Goal: Transaction & Acquisition: Purchase product/service

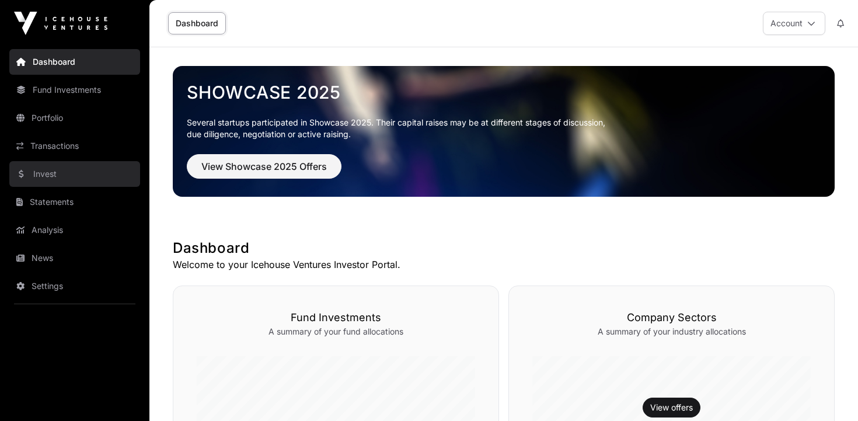
click at [48, 178] on link "Invest" at bounding box center [74, 174] width 131 height 26
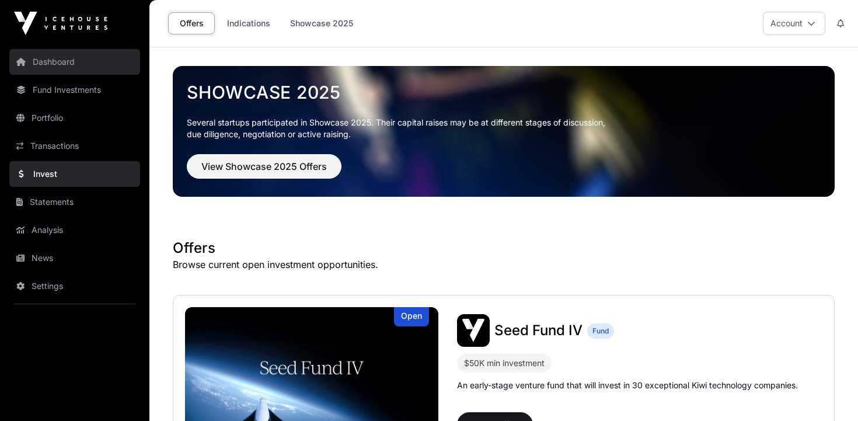
click at [51, 65] on link "Dashboard" at bounding box center [74, 62] width 131 height 26
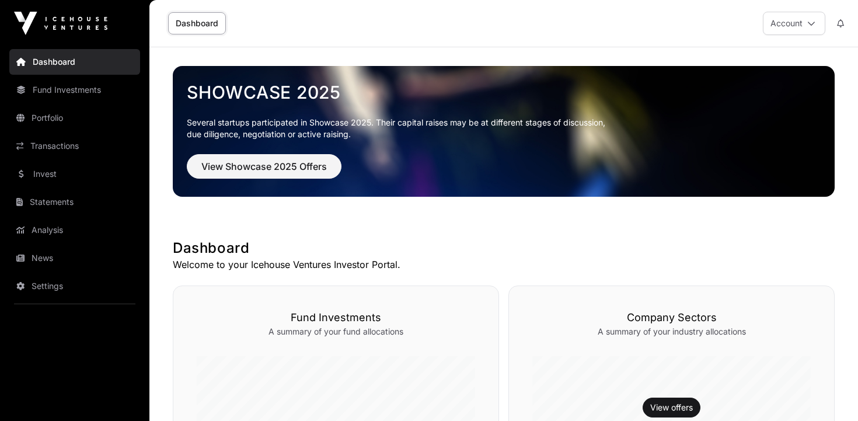
click at [191, 25] on link "Dashboard" at bounding box center [197, 23] width 58 height 22
click at [93, 88] on link "Fund Investments" at bounding box center [74, 90] width 131 height 26
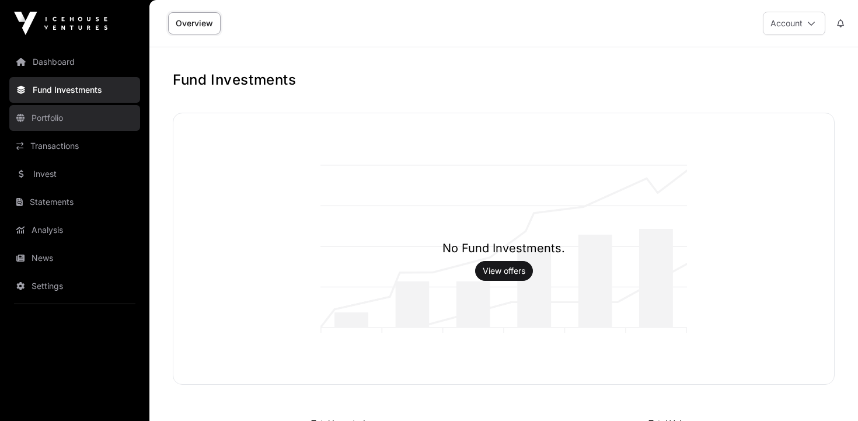
click at [44, 119] on link "Portfolio" at bounding box center [74, 118] width 131 height 26
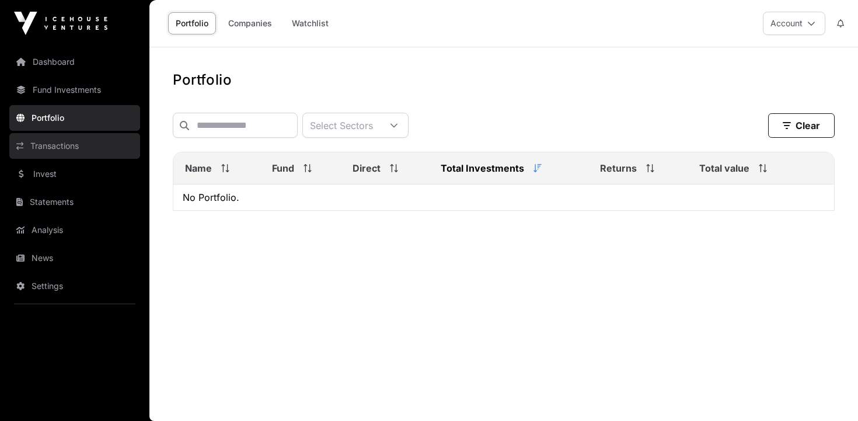
click at [50, 145] on link "Transactions" at bounding box center [74, 146] width 131 height 26
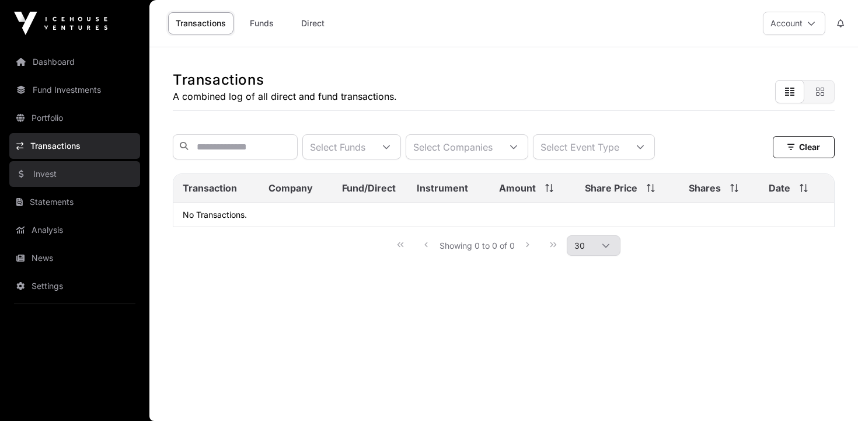
click at [50, 168] on link "Invest" at bounding box center [74, 174] width 131 height 26
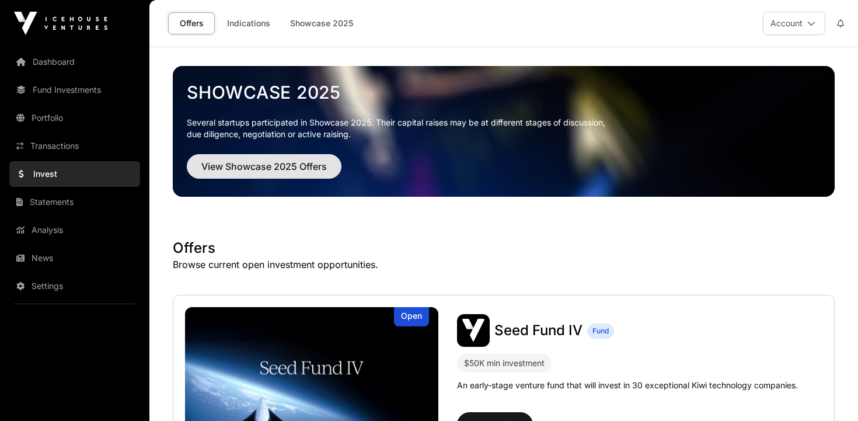
click at [288, 168] on span "View Showcase 2025 Offers" at bounding box center [264, 166] width 126 height 14
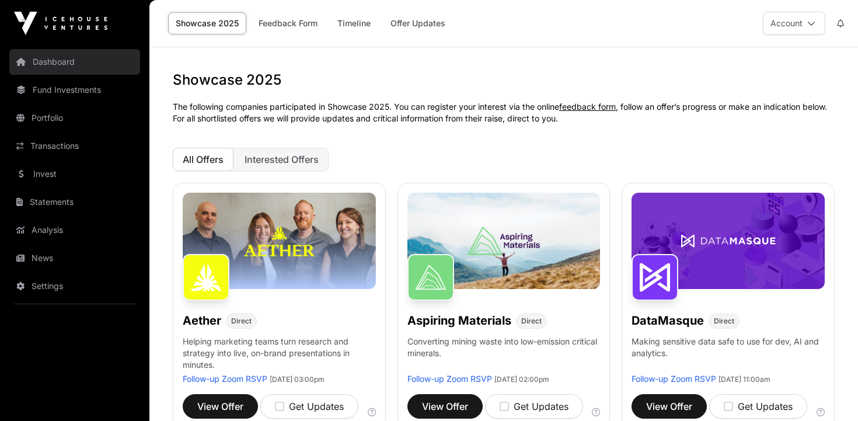
click at [54, 59] on link "Dashboard" at bounding box center [74, 62] width 131 height 26
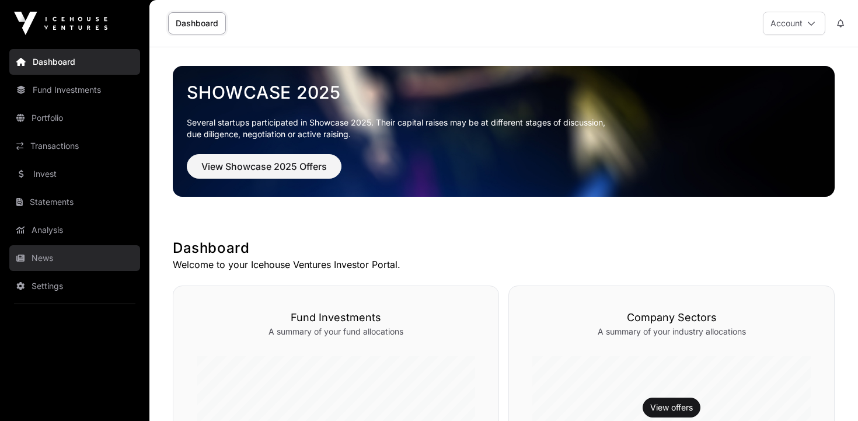
click at [47, 257] on link "News" at bounding box center [74, 258] width 131 height 26
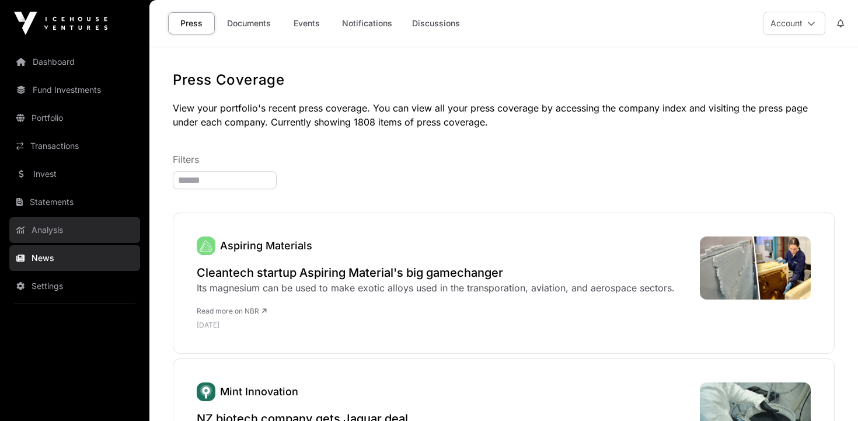
click at [51, 228] on link "Analysis" at bounding box center [74, 230] width 131 height 26
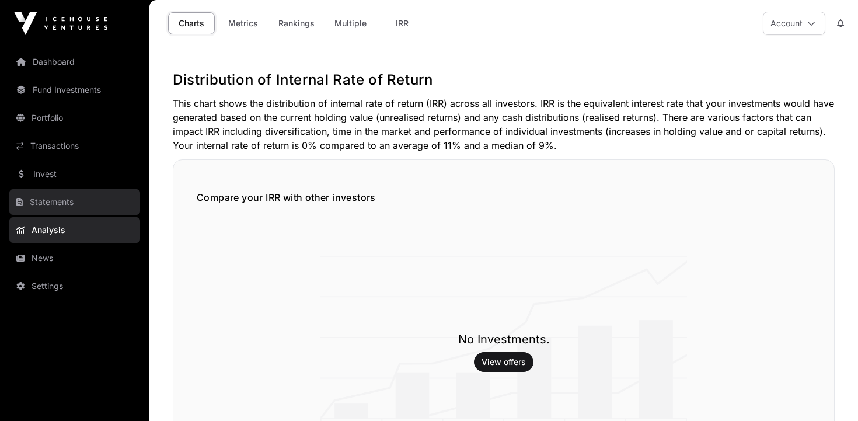
click at [50, 201] on link "Statements" at bounding box center [74, 202] width 131 height 26
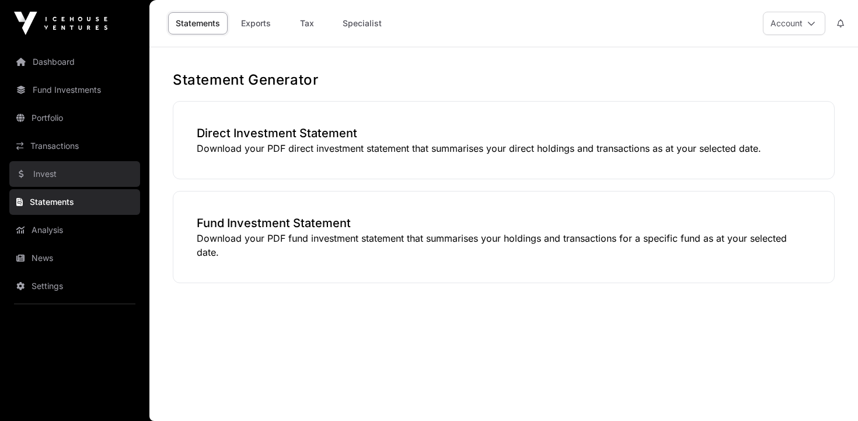
click at [51, 169] on link "Invest" at bounding box center [74, 174] width 131 height 26
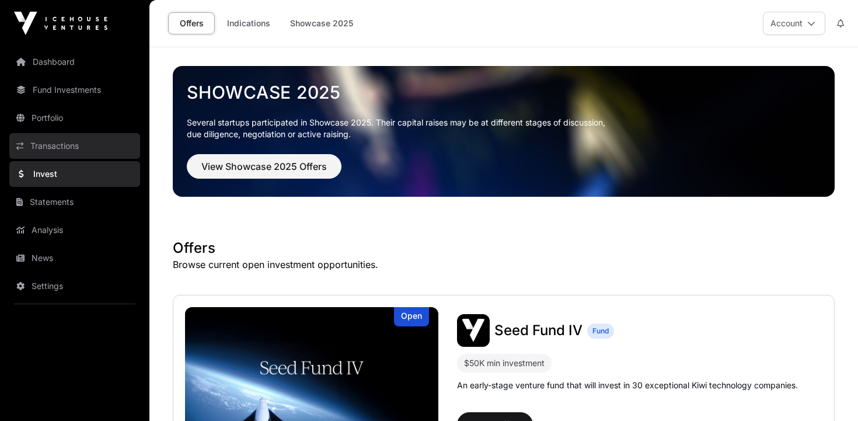
click at [56, 148] on link "Transactions" at bounding box center [74, 146] width 131 height 26
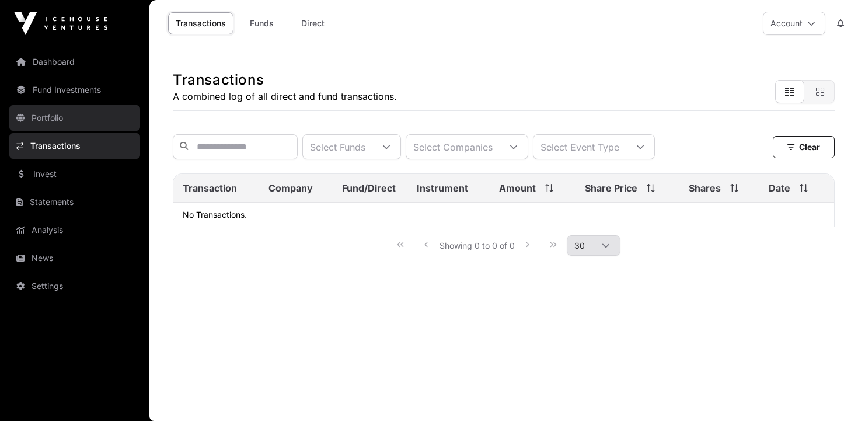
click at [49, 115] on link "Portfolio" at bounding box center [74, 118] width 131 height 26
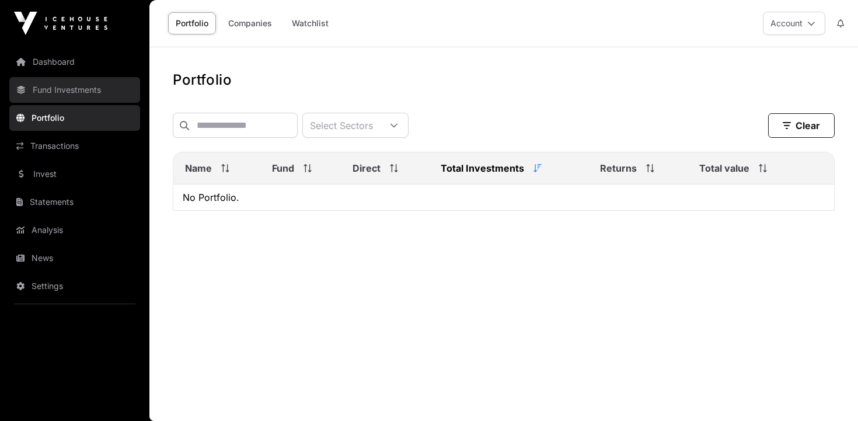
click at [62, 89] on link "Fund Investments" at bounding box center [74, 90] width 131 height 26
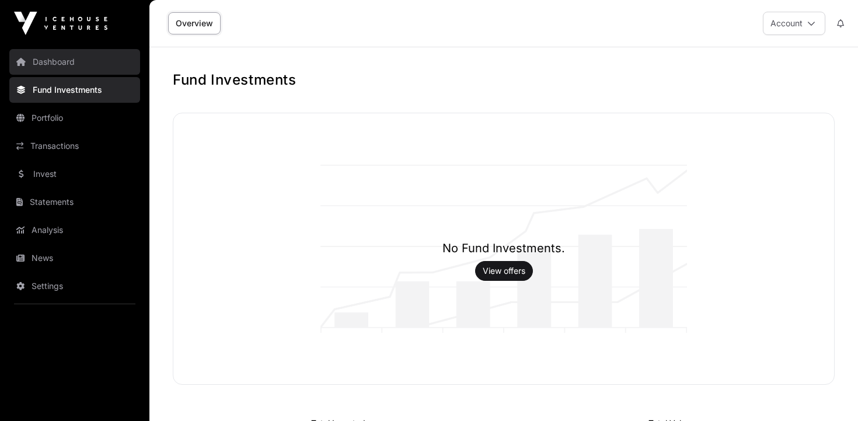
click at [67, 63] on link "Dashboard" at bounding box center [74, 62] width 131 height 26
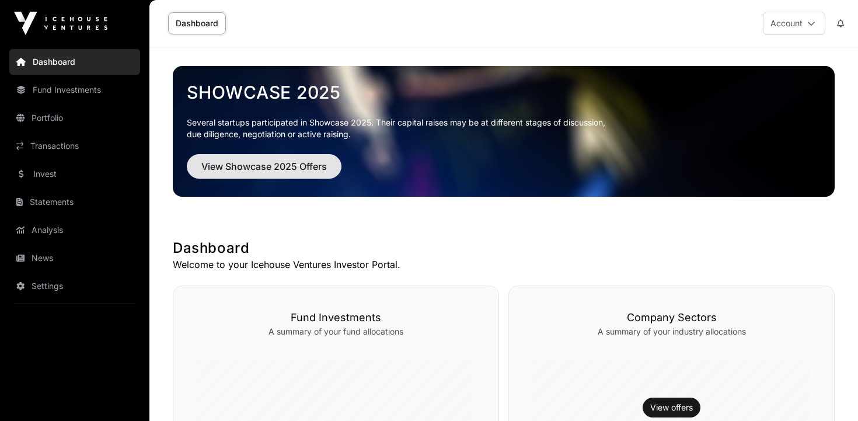
click at [292, 166] on span "View Showcase 2025 Offers" at bounding box center [264, 166] width 126 height 14
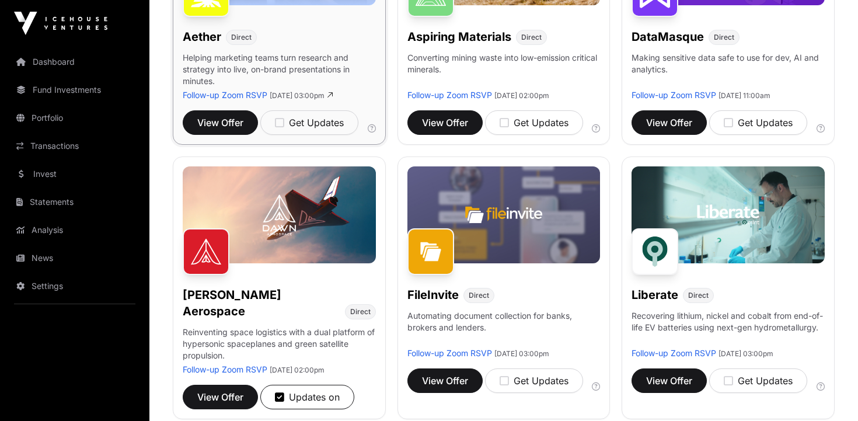
scroll to position [289, 0]
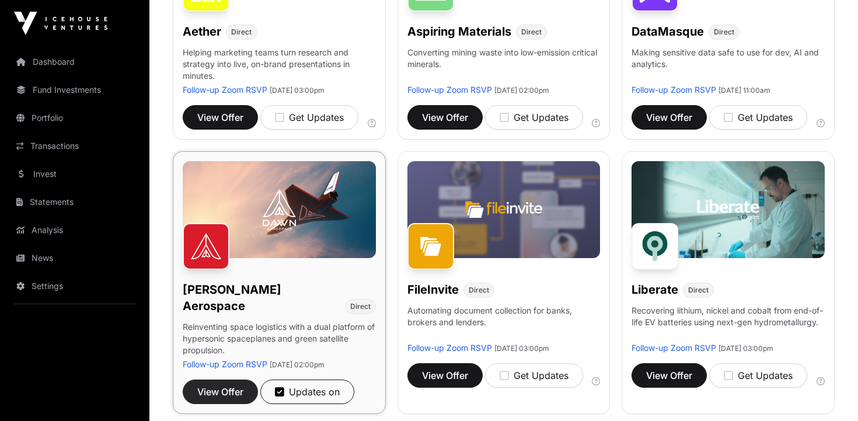
click at [229, 385] on span "View Offer" at bounding box center [220, 392] width 46 height 14
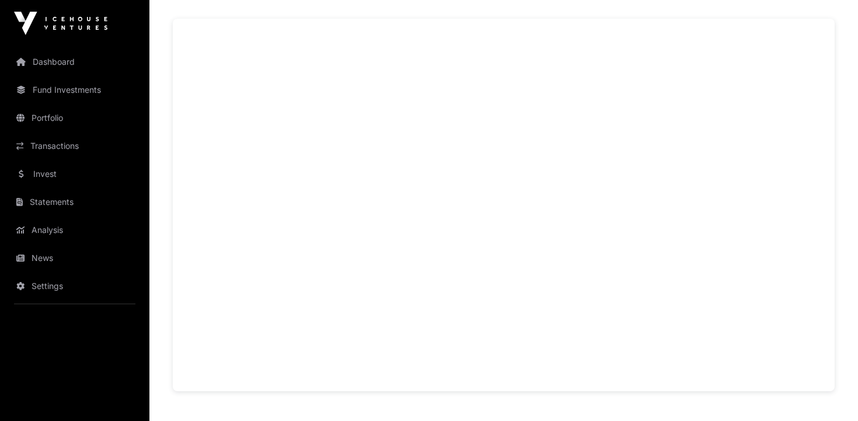
scroll to position [870, 0]
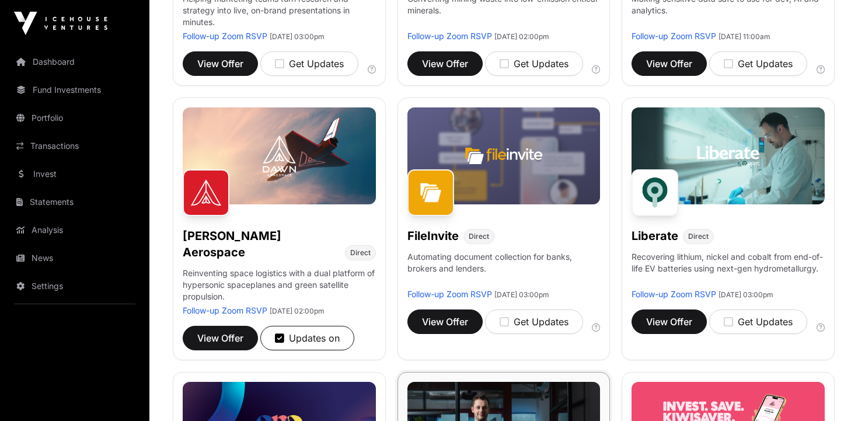
scroll to position [342, 0]
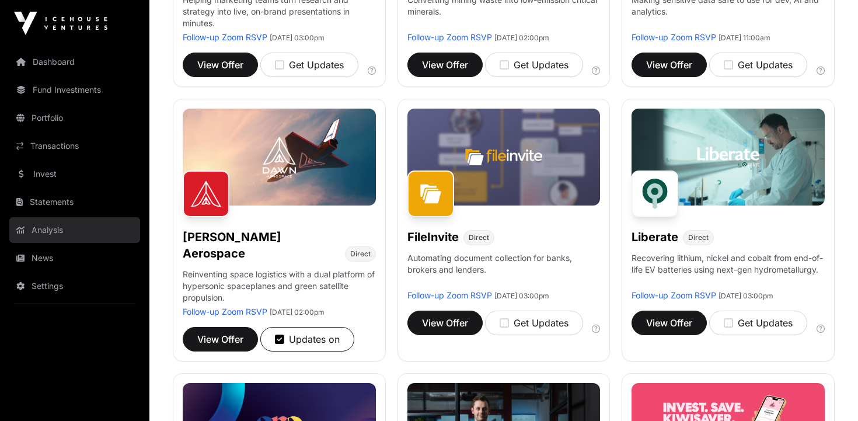
click at [41, 232] on link "Analysis" at bounding box center [74, 230] width 131 height 26
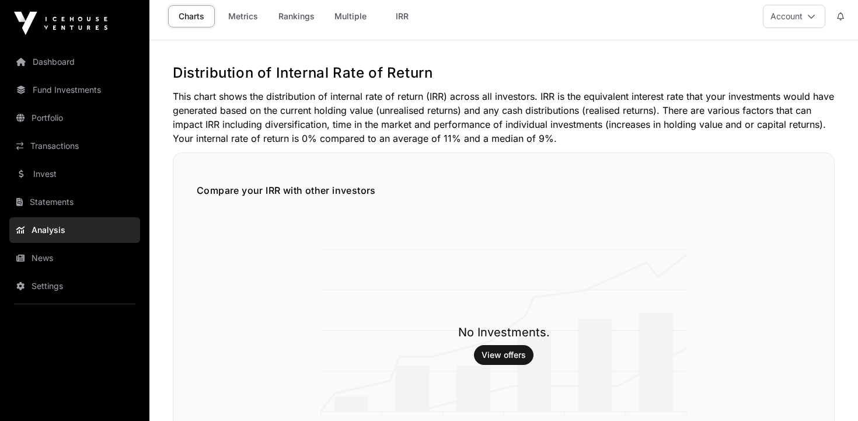
scroll to position [8, 0]
click at [55, 257] on link "News" at bounding box center [74, 258] width 131 height 26
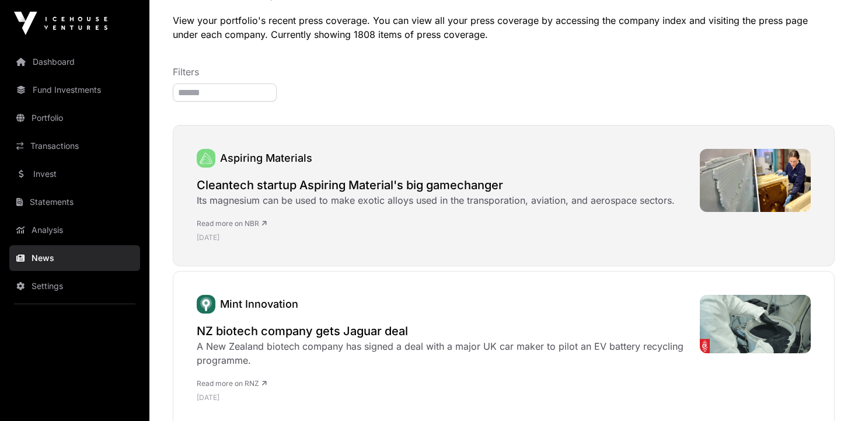
scroll to position [86, 0]
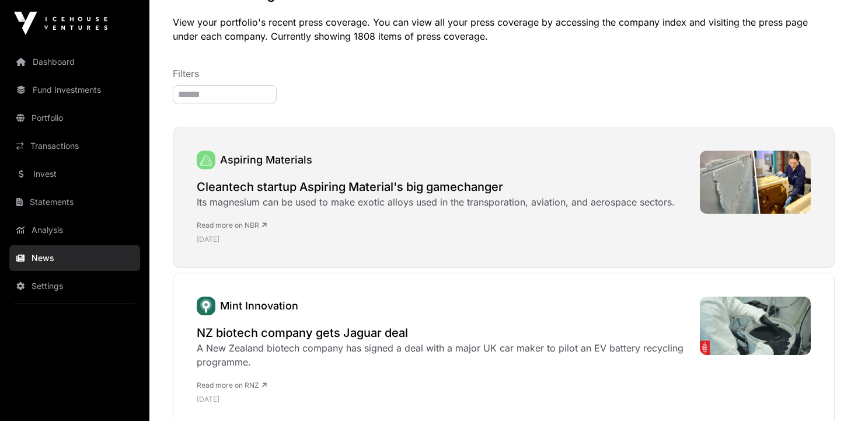
click at [239, 165] on link "Aspiring Materials" at bounding box center [266, 160] width 92 height 12
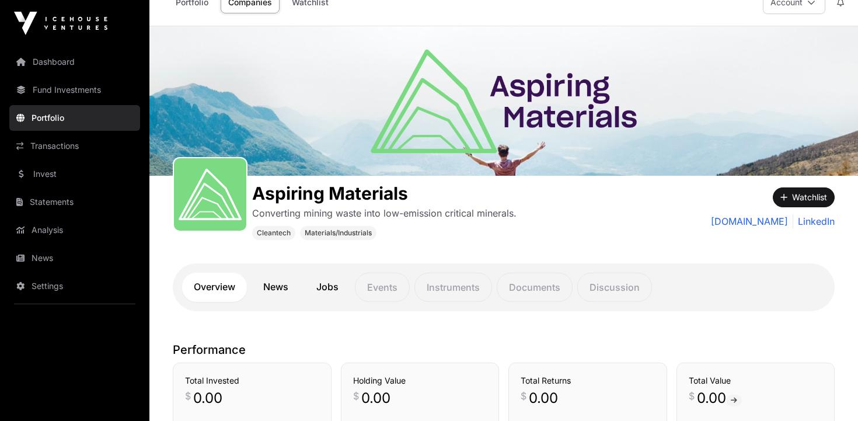
scroll to position [27, 0]
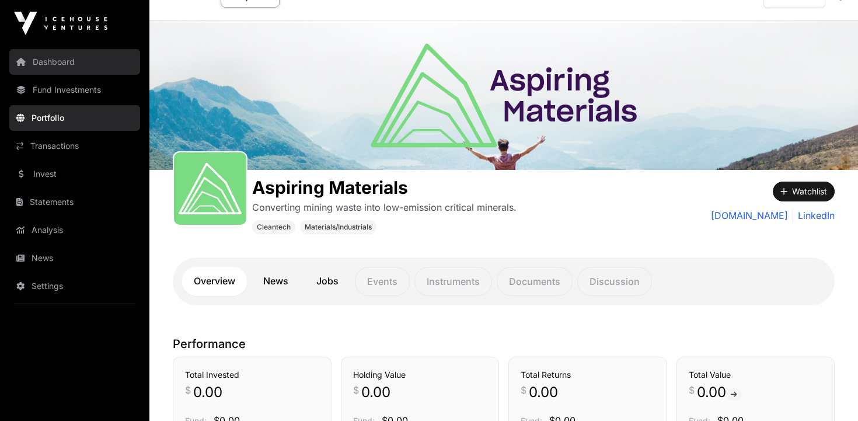
click at [50, 63] on link "Dashboard" at bounding box center [74, 62] width 131 height 26
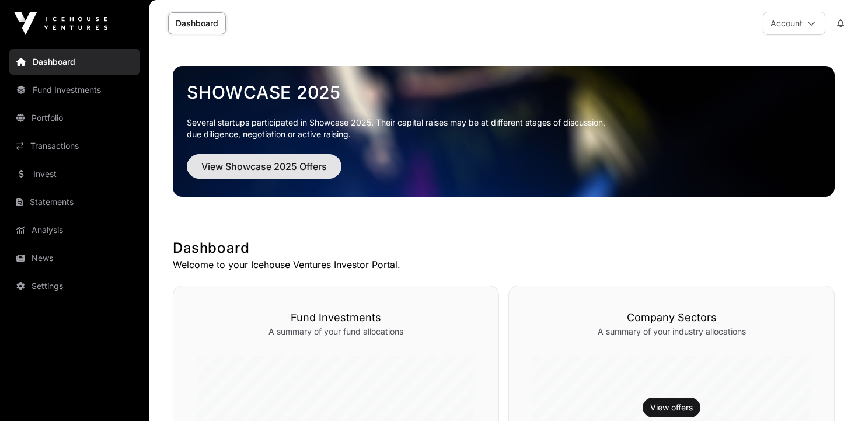
click at [243, 166] on span "View Showcase 2025 Offers" at bounding box center [264, 166] width 126 height 14
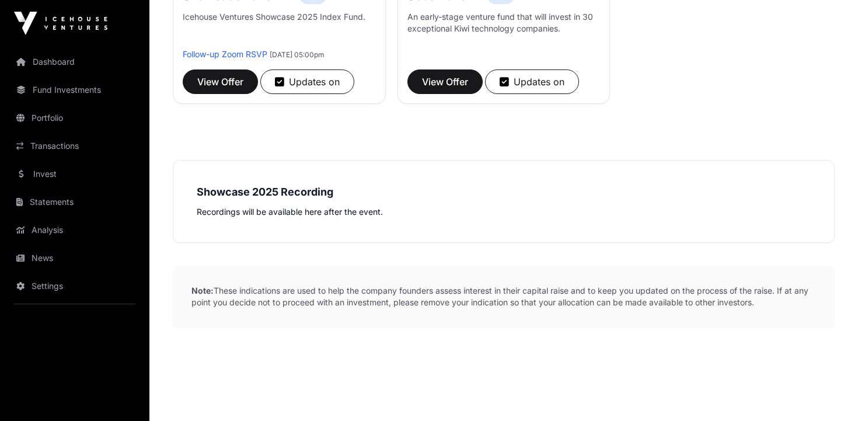
scroll to position [1113, 0]
